Goal: Task Accomplishment & Management: Complete application form

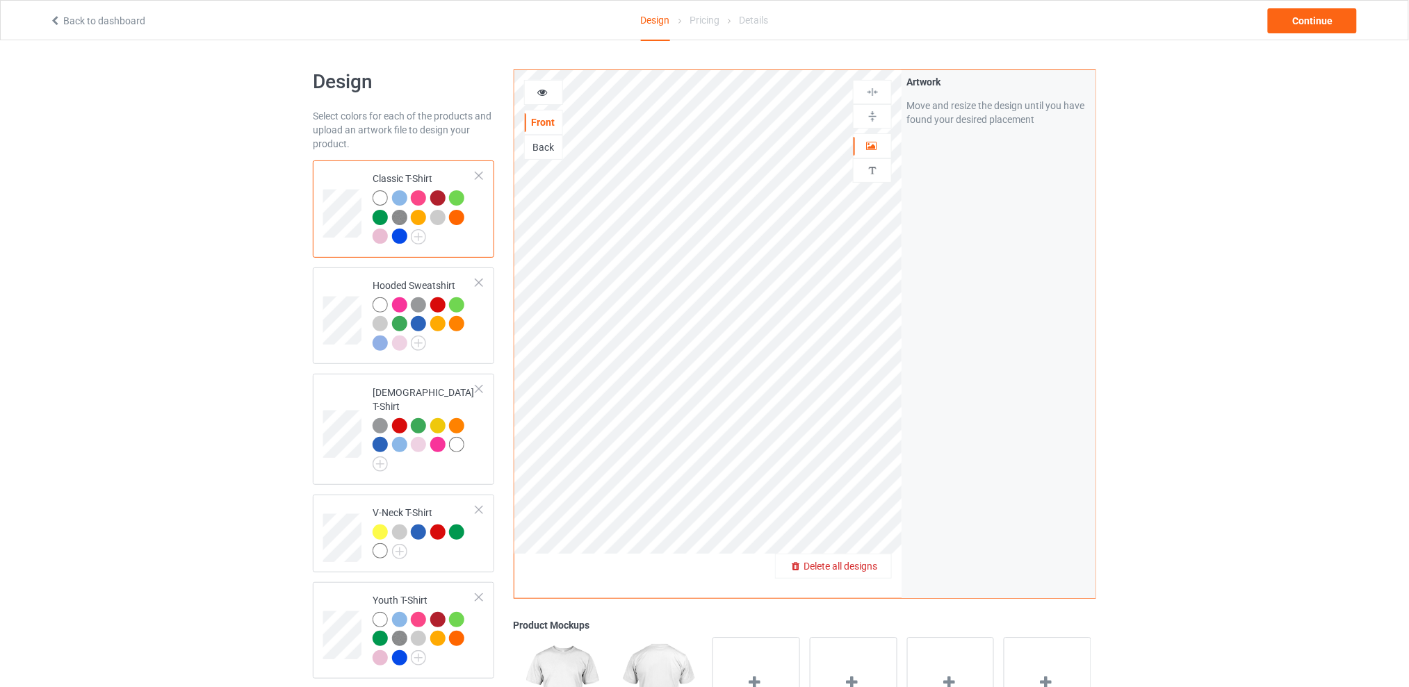
click at [876, 563] on span "Delete all designs" at bounding box center [840, 566] width 74 height 11
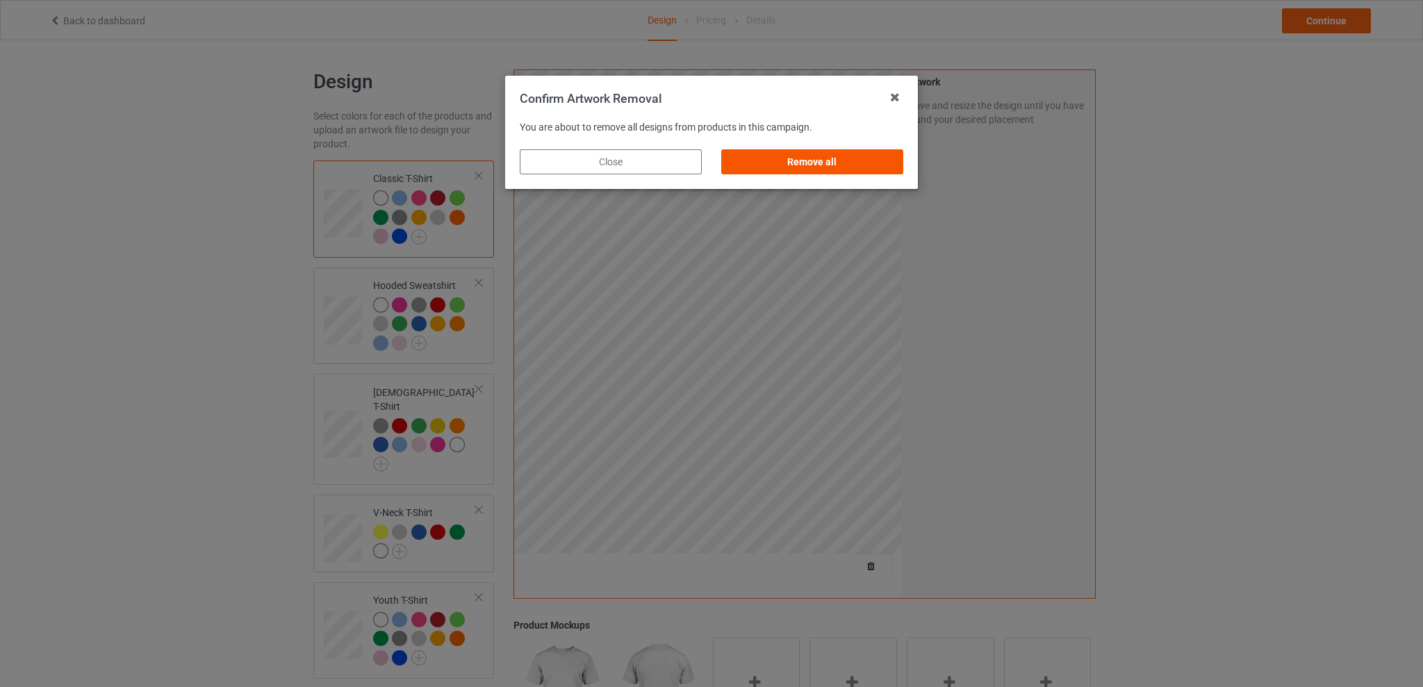
click at [842, 164] on div "Remove all" at bounding box center [812, 161] width 182 height 25
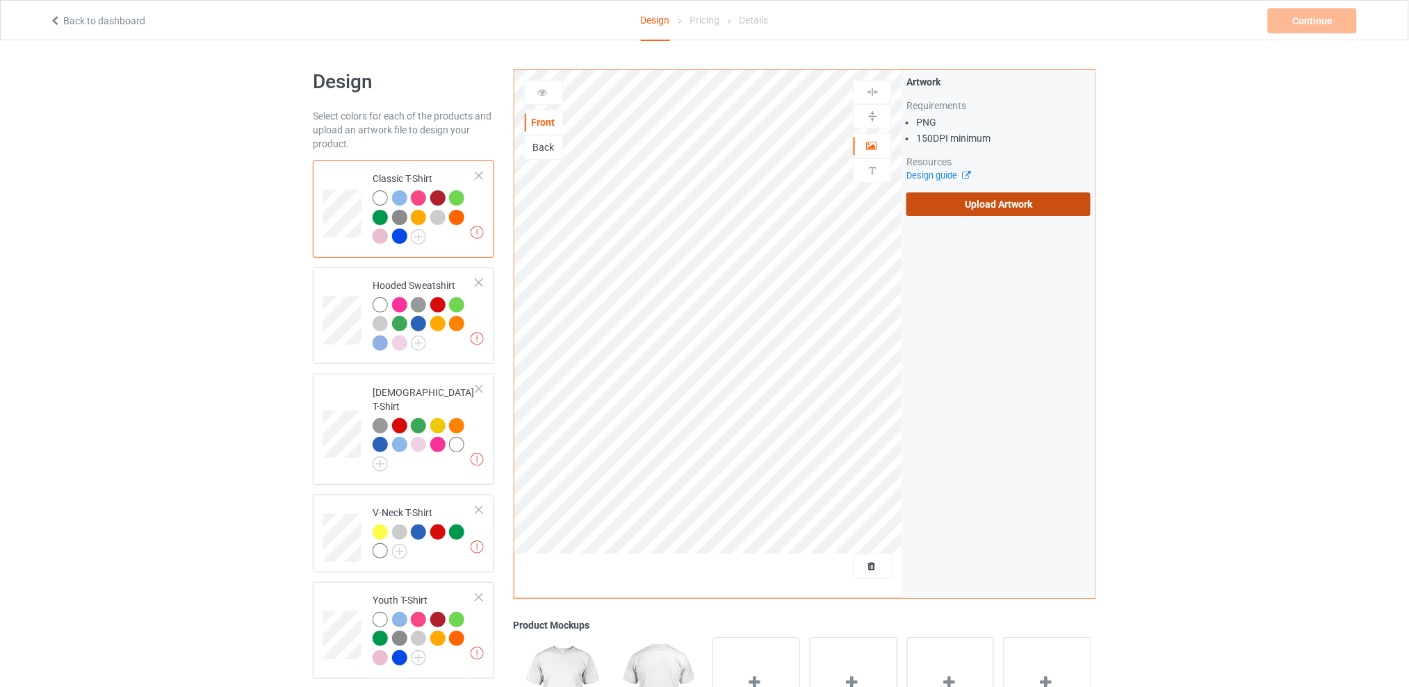
click at [968, 205] on label "Upload Artwork" at bounding box center [998, 205] width 184 height 24
click at [0, 0] on input "Upload Artwork" at bounding box center [0, 0] width 0 height 0
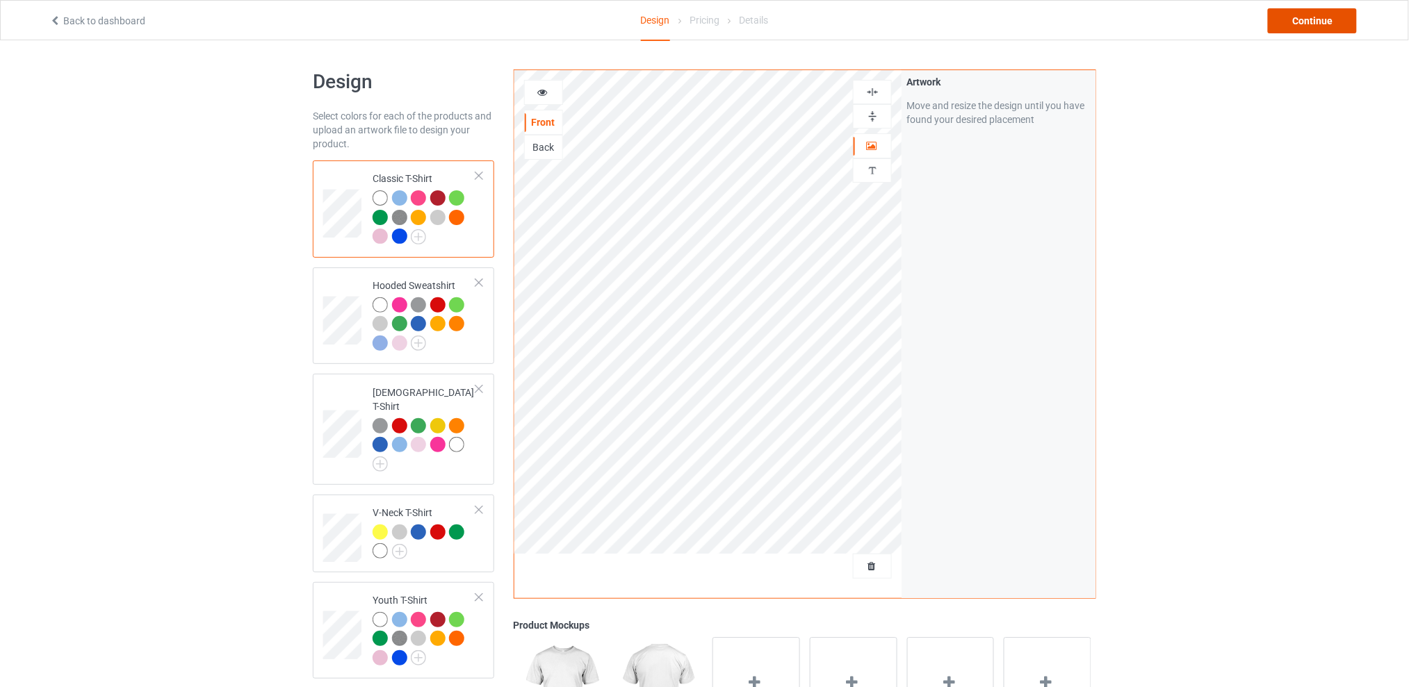
click at [1287, 20] on div "Continue" at bounding box center [1312, 20] width 89 height 25
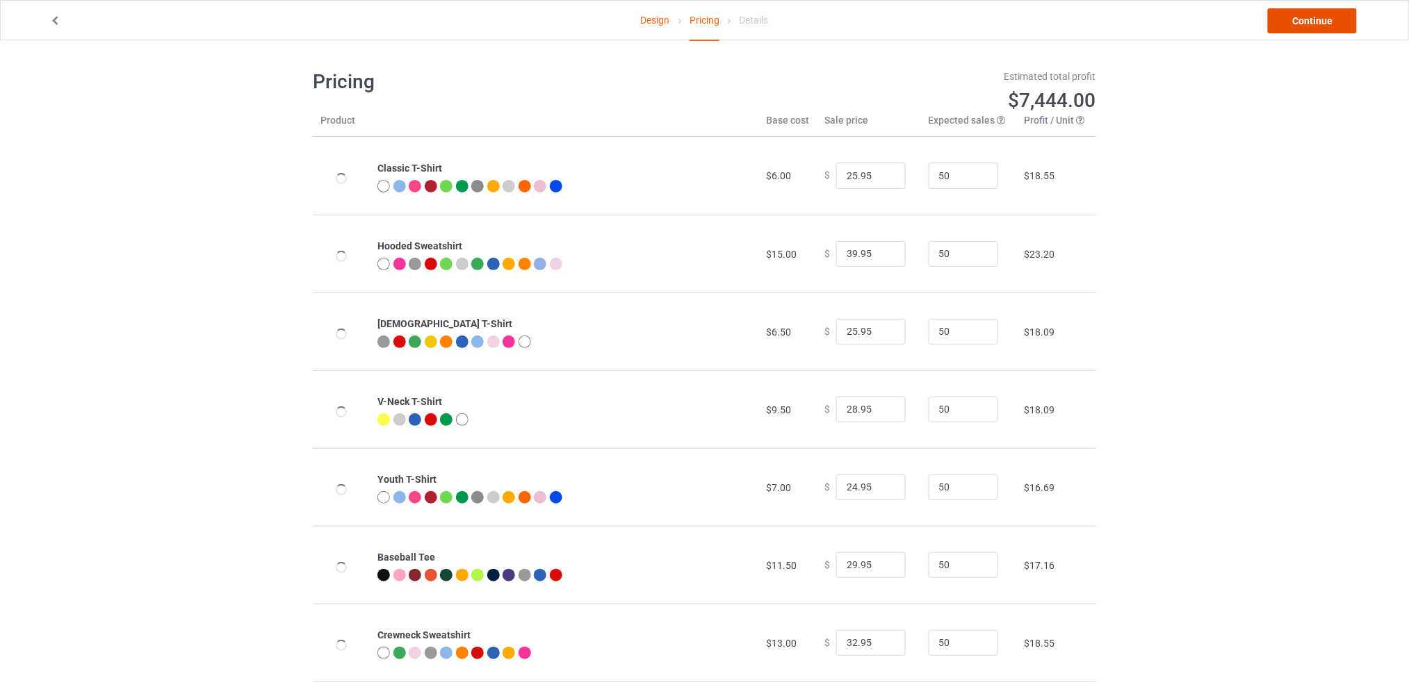
click at [1287, 20] on link "Continue" at bounding box center [1312, 20] width 89 height 25
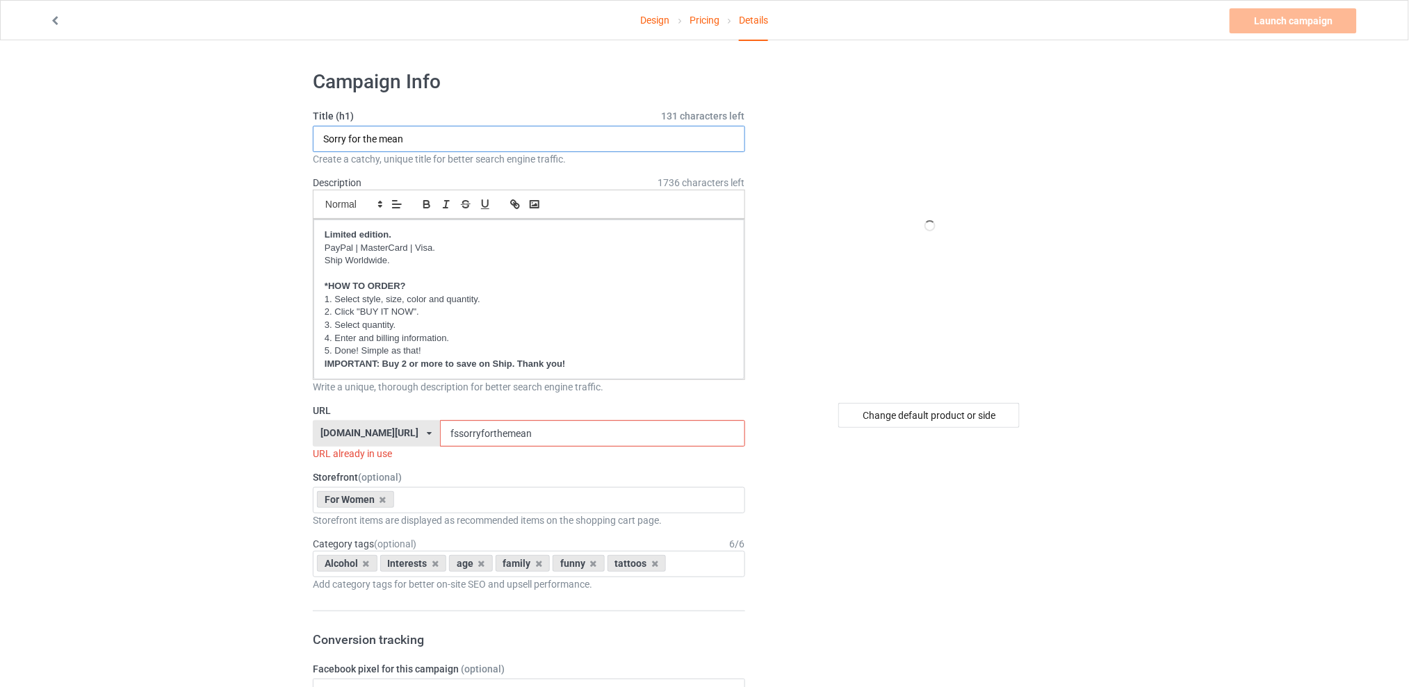
drag, startPoint x: 463, startPoint y: 138, endPoint x: 186, endPoint y: 140, distance: 277.3
click at [932, 411] on div "Change default product or side" at bounding box center [928, 415] width 181 height 25
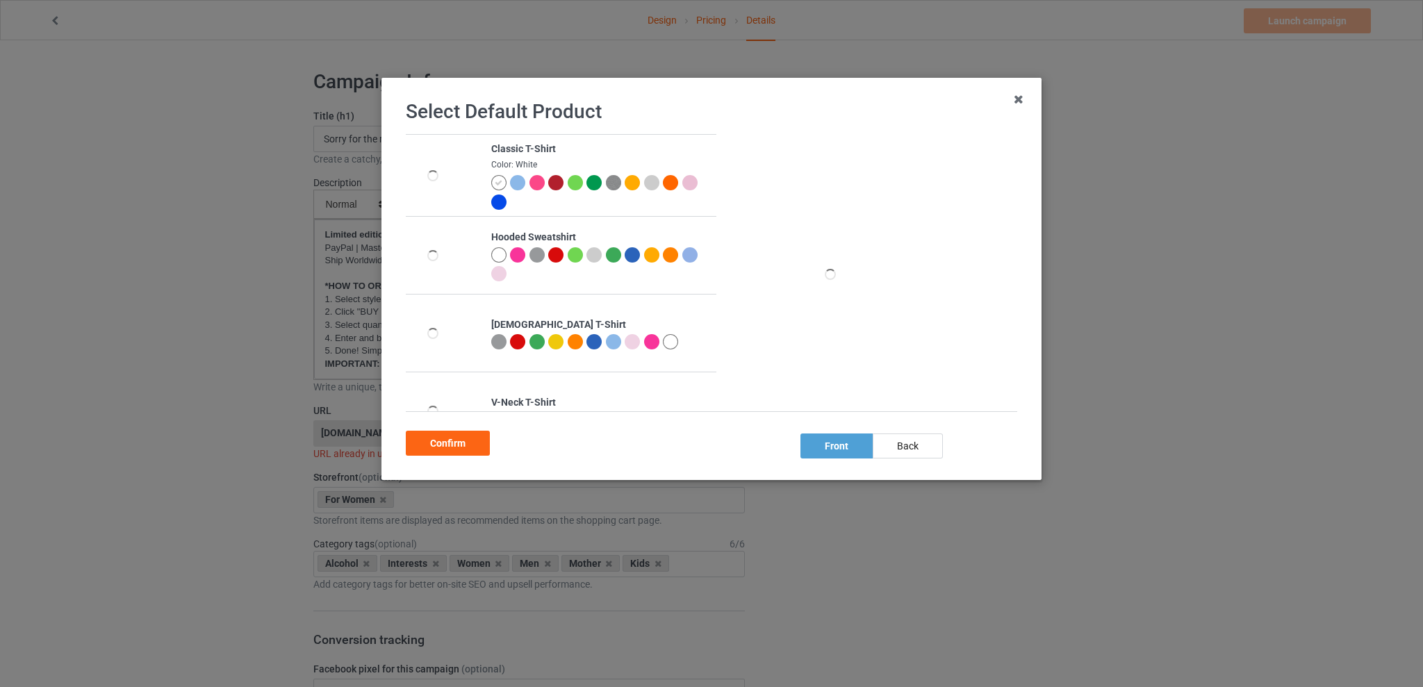
click at [534, 340] on div at bounding box center [537, 341] width 15 height 15
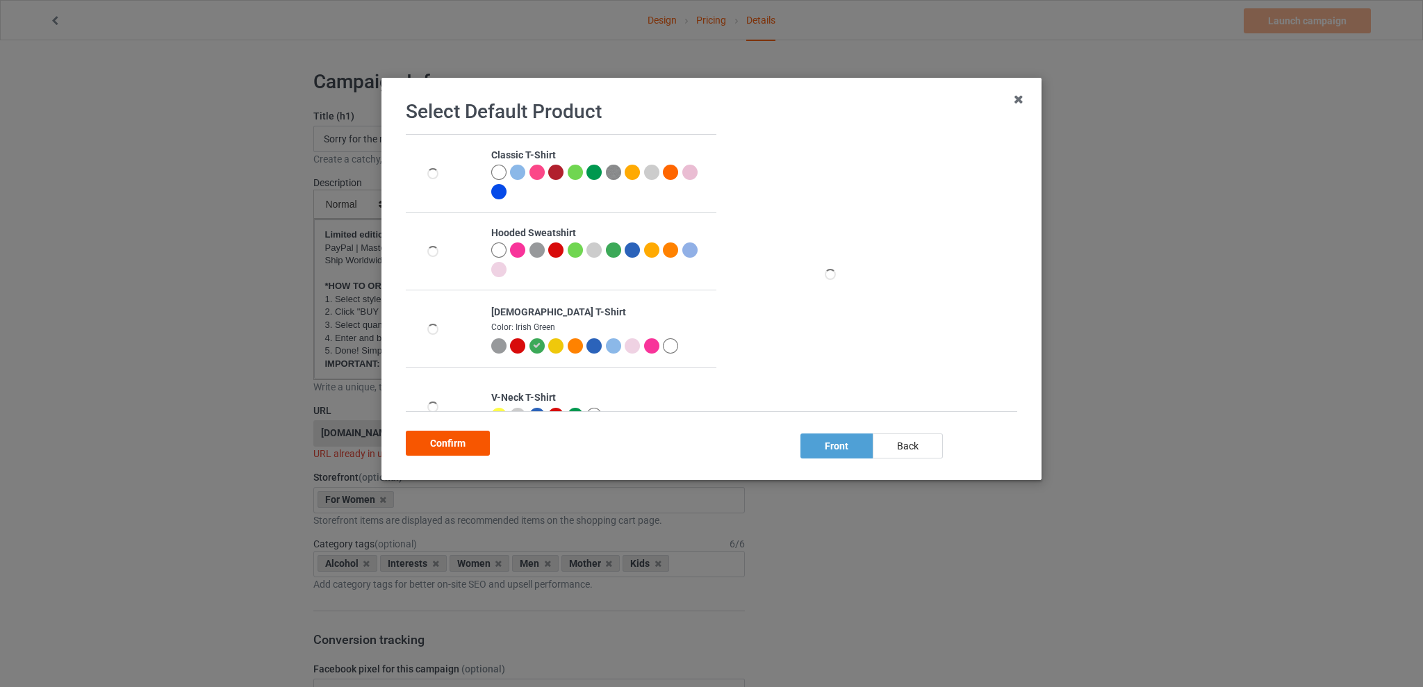
click at [459, 441] on div "Confirm" at bounding box center [448, 443] width 84 height 25
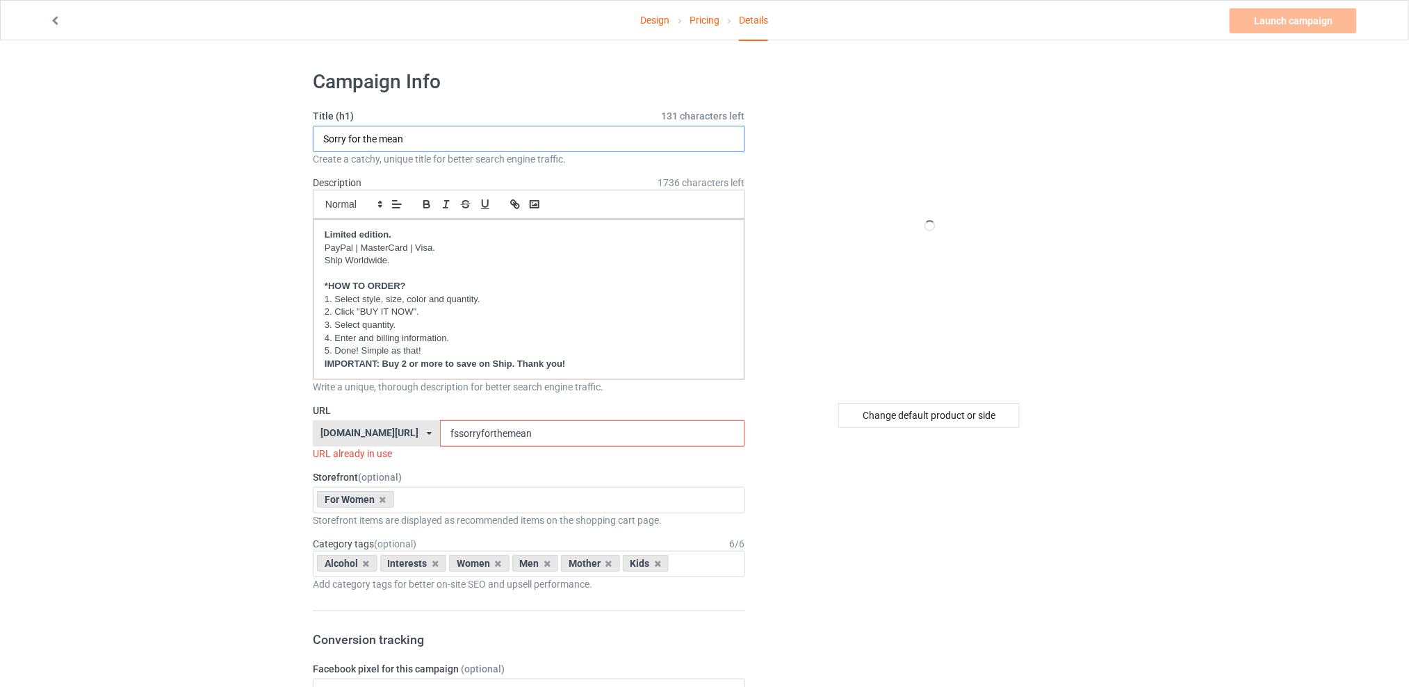
drag, startPoint x: 430, startPoint y: 142, endPoint x: 242, endPoint y: 142, distance: 187.7
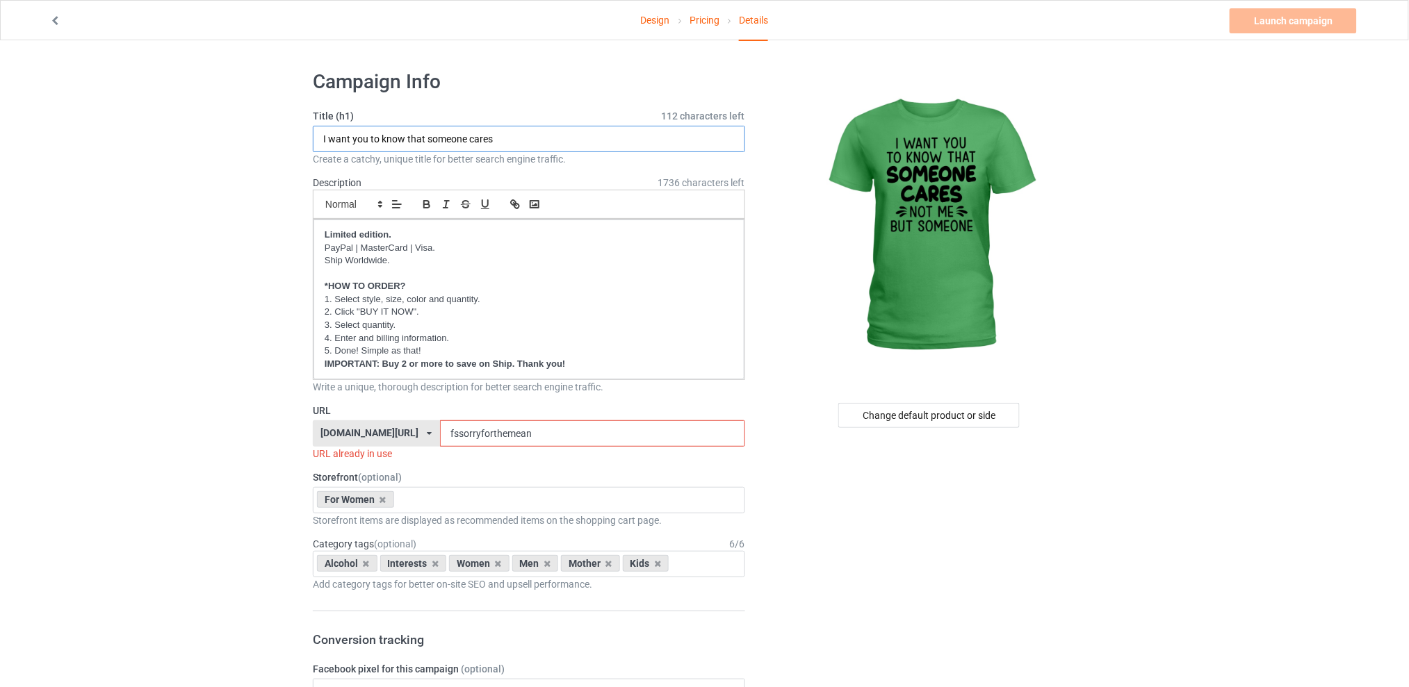
type input "I want you to know that someone cares"
drag, startPoint x: 580, startPoint y: 433, endPoint x: 442, endPoint y: 433, distance: 137.6
click at [442, 433] on div "[DOMAIN_NAME][URL] [DOMAIN_NAME][URL] [DOMAIN_NAME][URL] [DOMAIN_NAME][URL] 5d7…" at bounding box center [529, 433] width 432 height 26
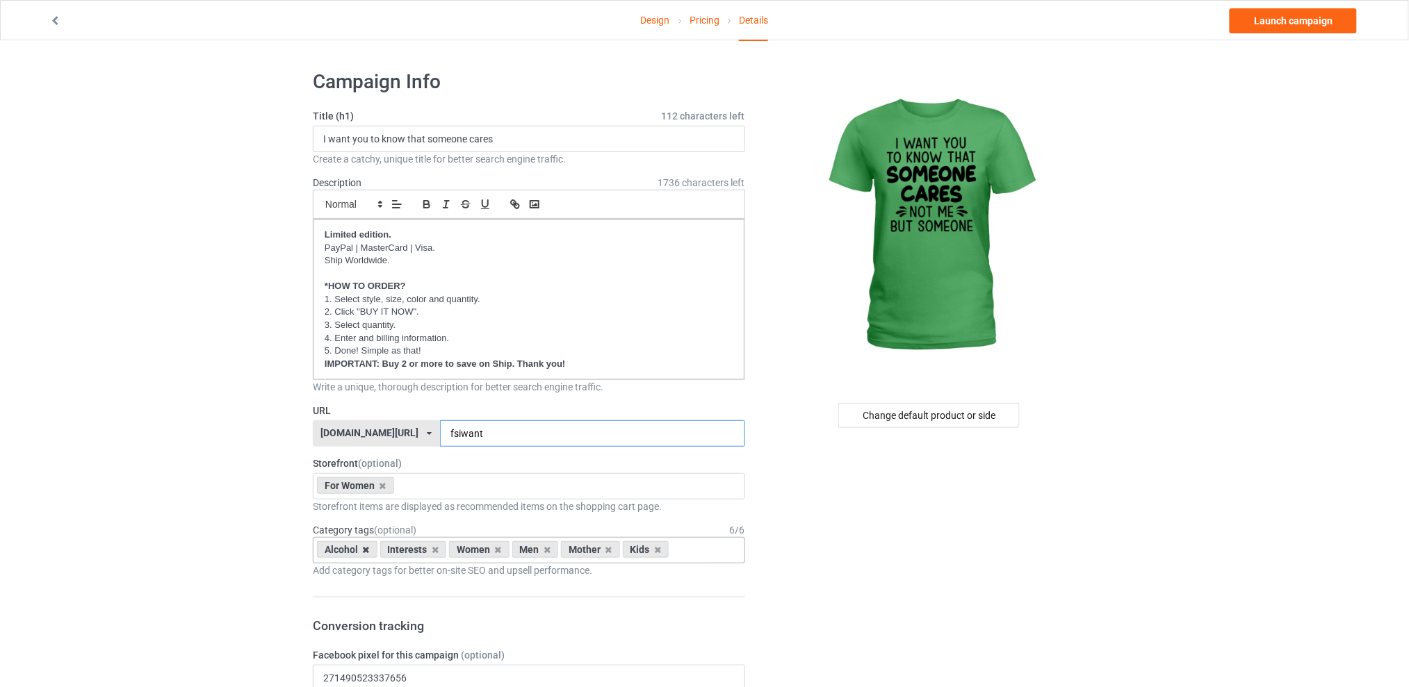
type input "fsiwant"
click at [363, 551] on icon at bounding box center [366, 550] width 7 height 9
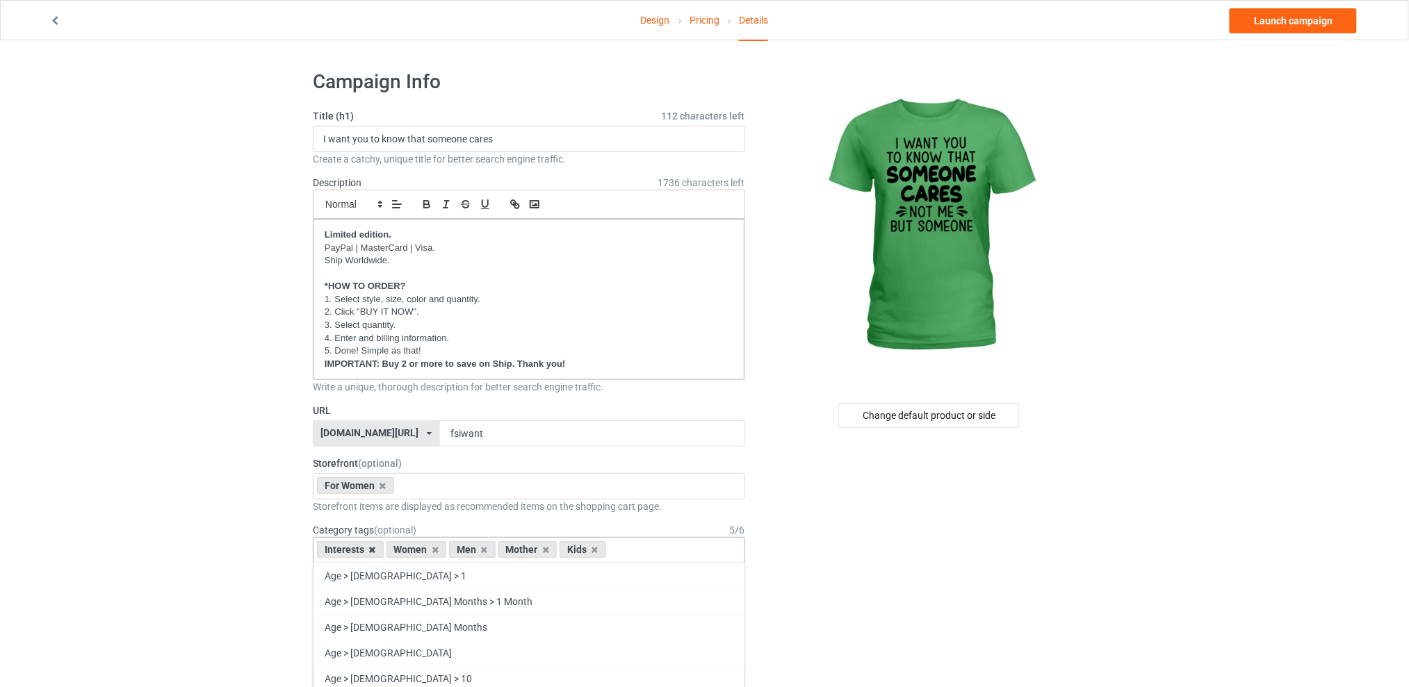
click at [370, 550] on icon at bounding box center [372, 550] width 7 height 9
click at [416, 548] on icon at bounding box center [414, 550] width 7 height 9
click at [424, 550] on icon at bounding box center [427, 550] width 7 height 9
click at [416, 549] on icon at bounding box center [414, 550] width 7 height 9
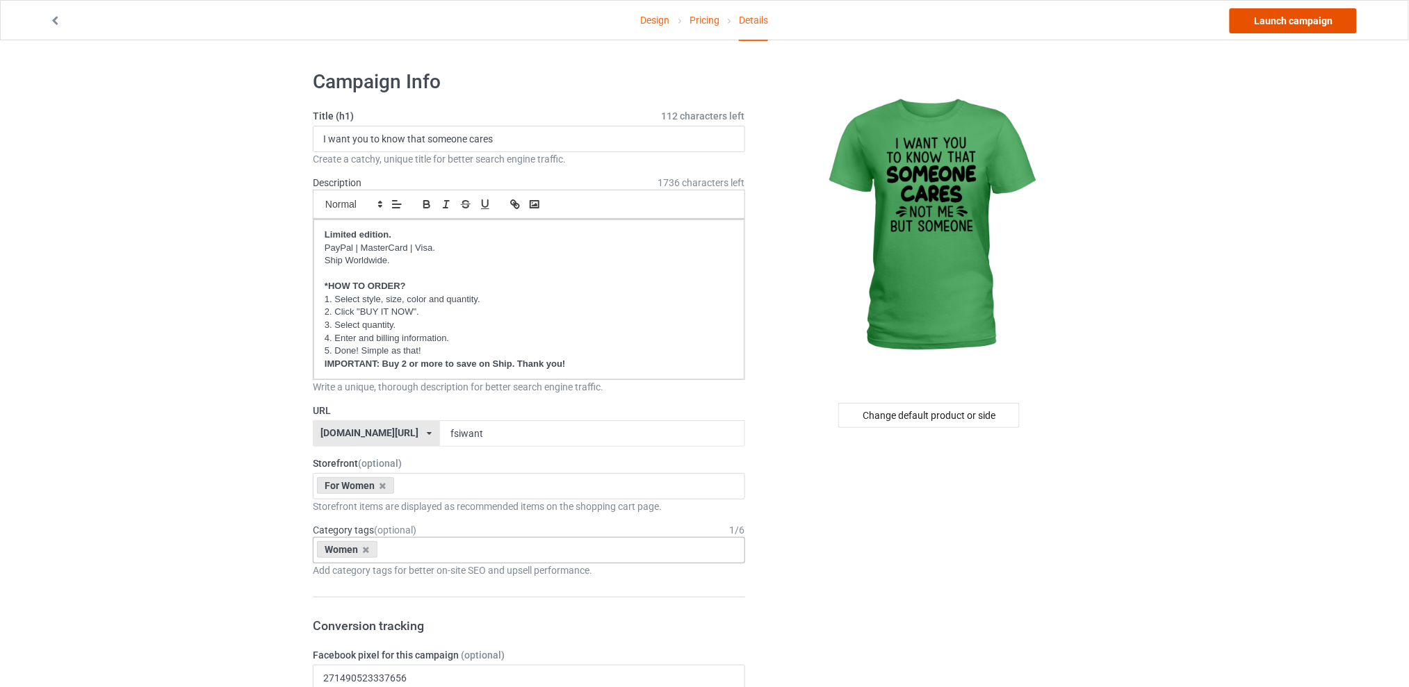
click at [1286, 22] on link "Launch campaign" at bounding box center [1292, 20] width 127 height 25
